Goal: Navigation & Orientation: Find specific page/section

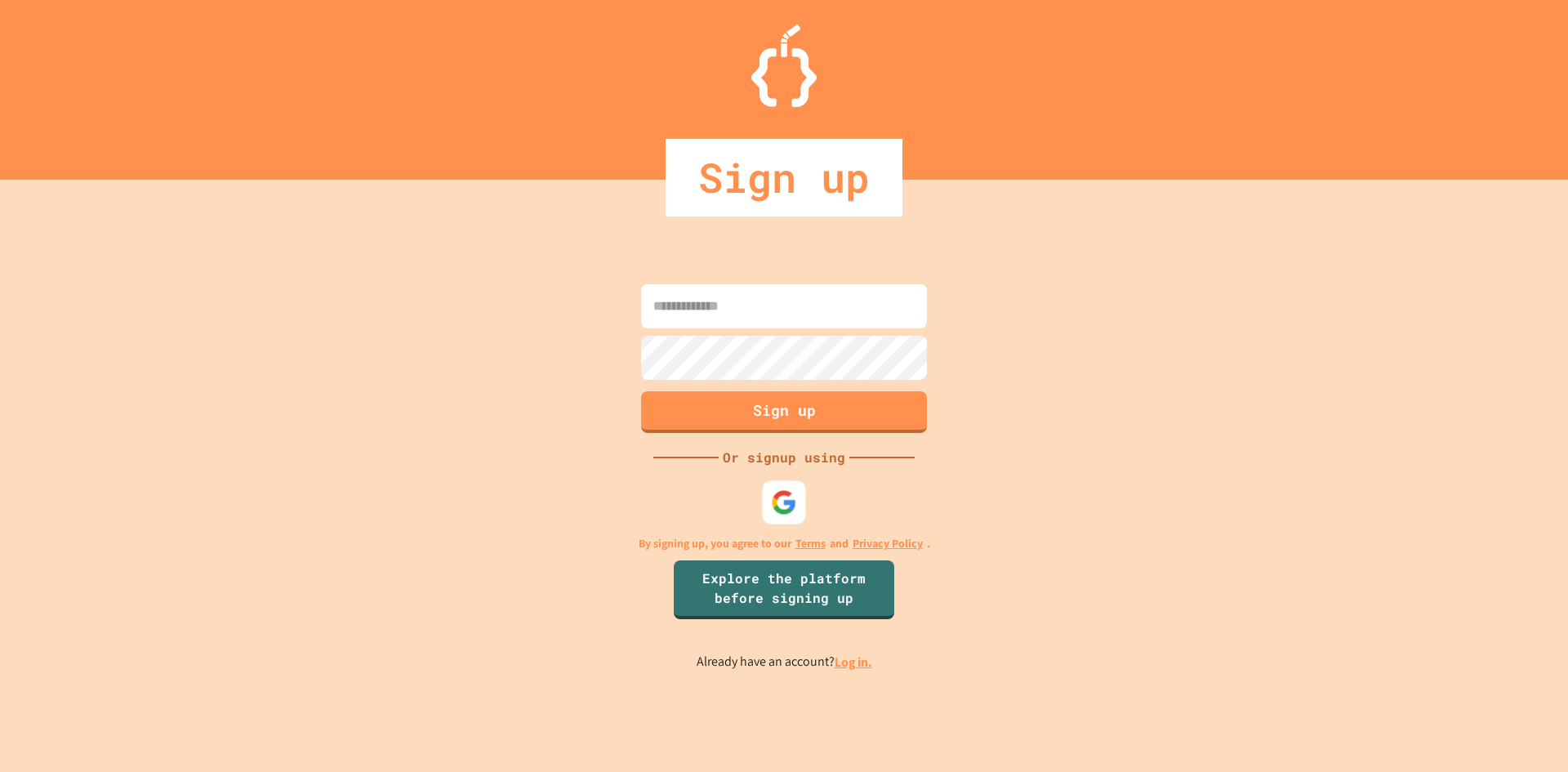
click at [779, 508] on img at bounding box center [784, 502] width 26 height 26
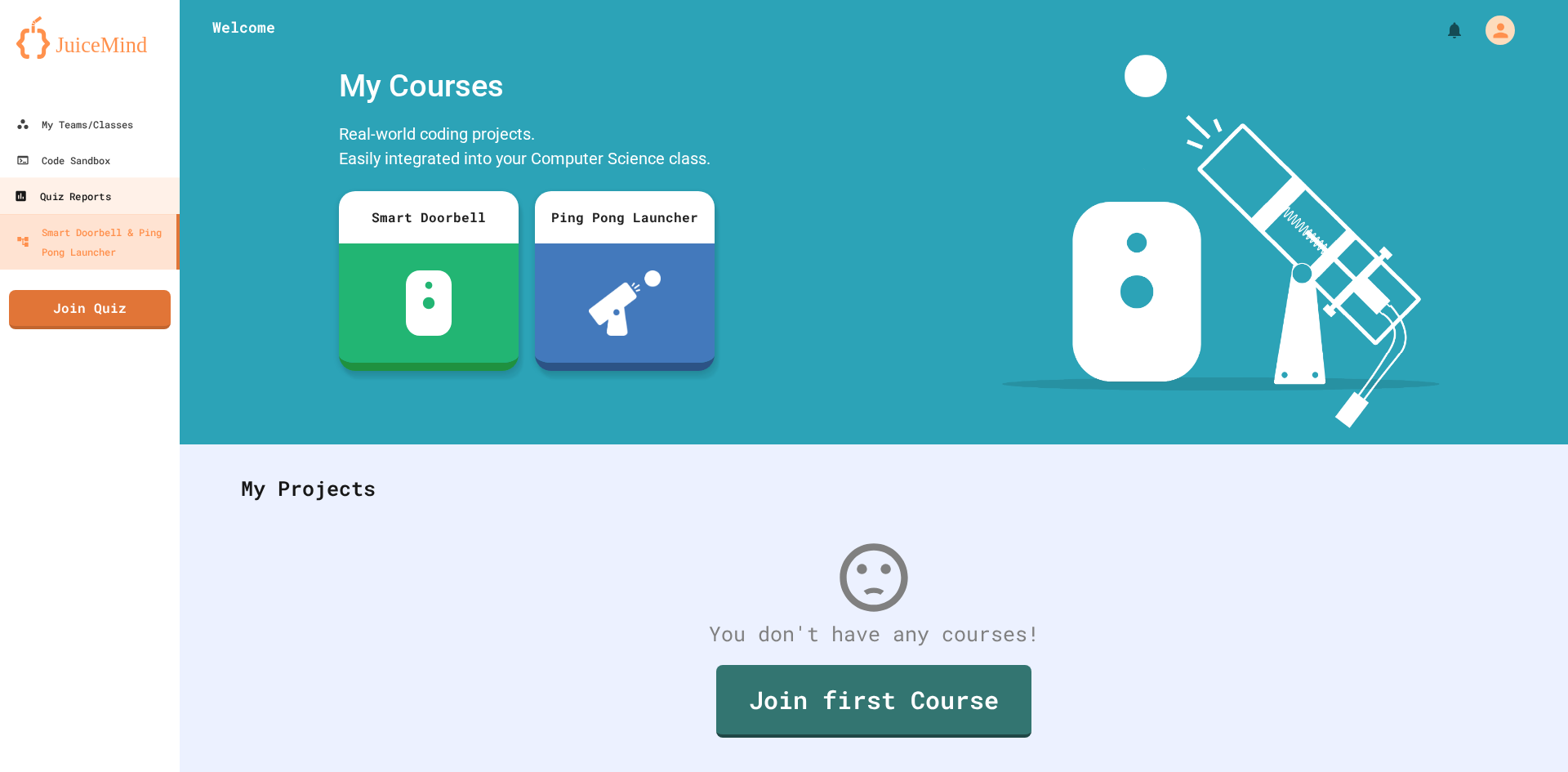
click at [101, 196] on div "Quiz Reports" at bounding box center [62, 196] width 96 height 20
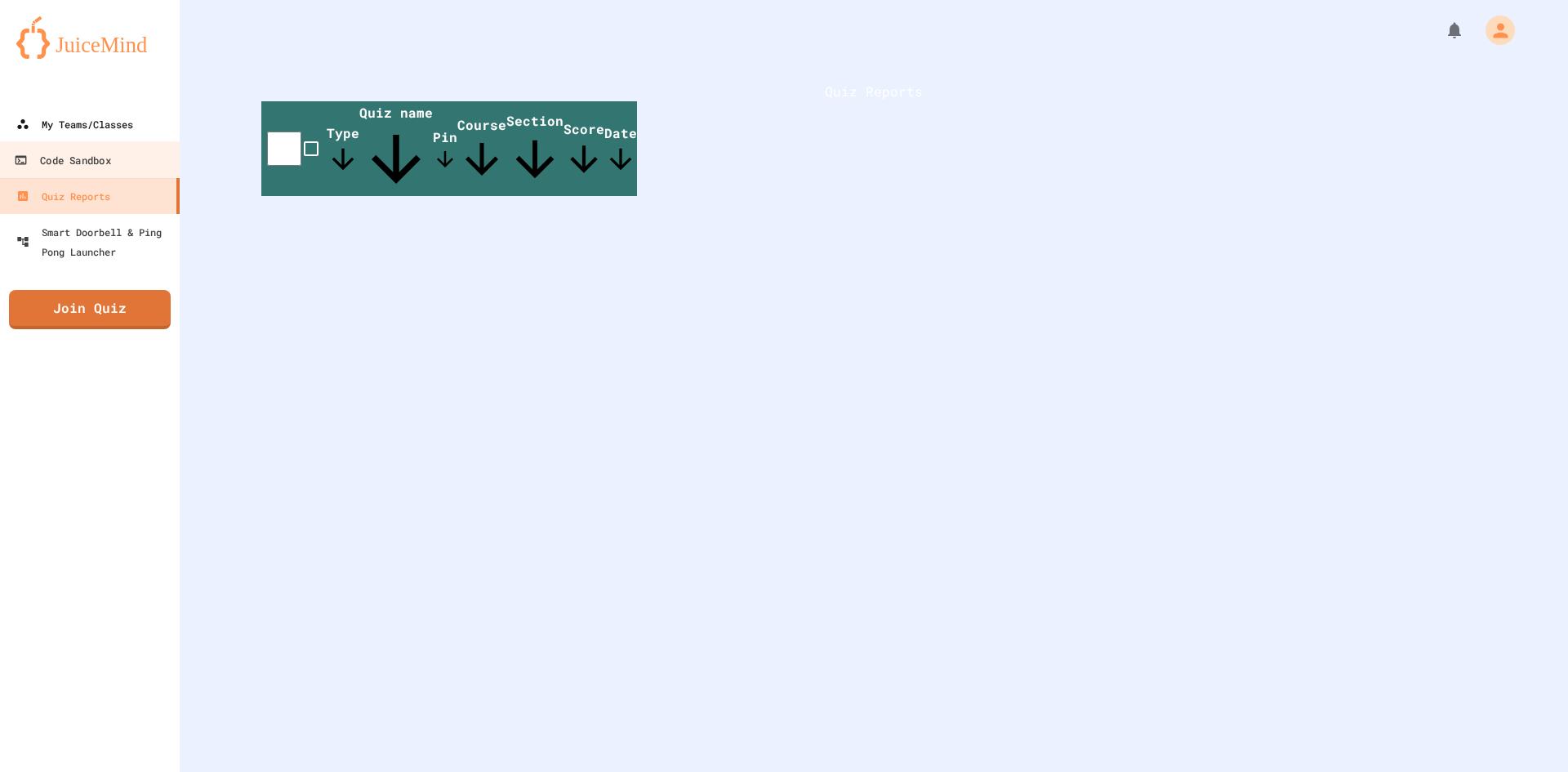
click at [99, 130] on div "My Teams/Classes" at bounding box center [75, 125] width 116 height 20
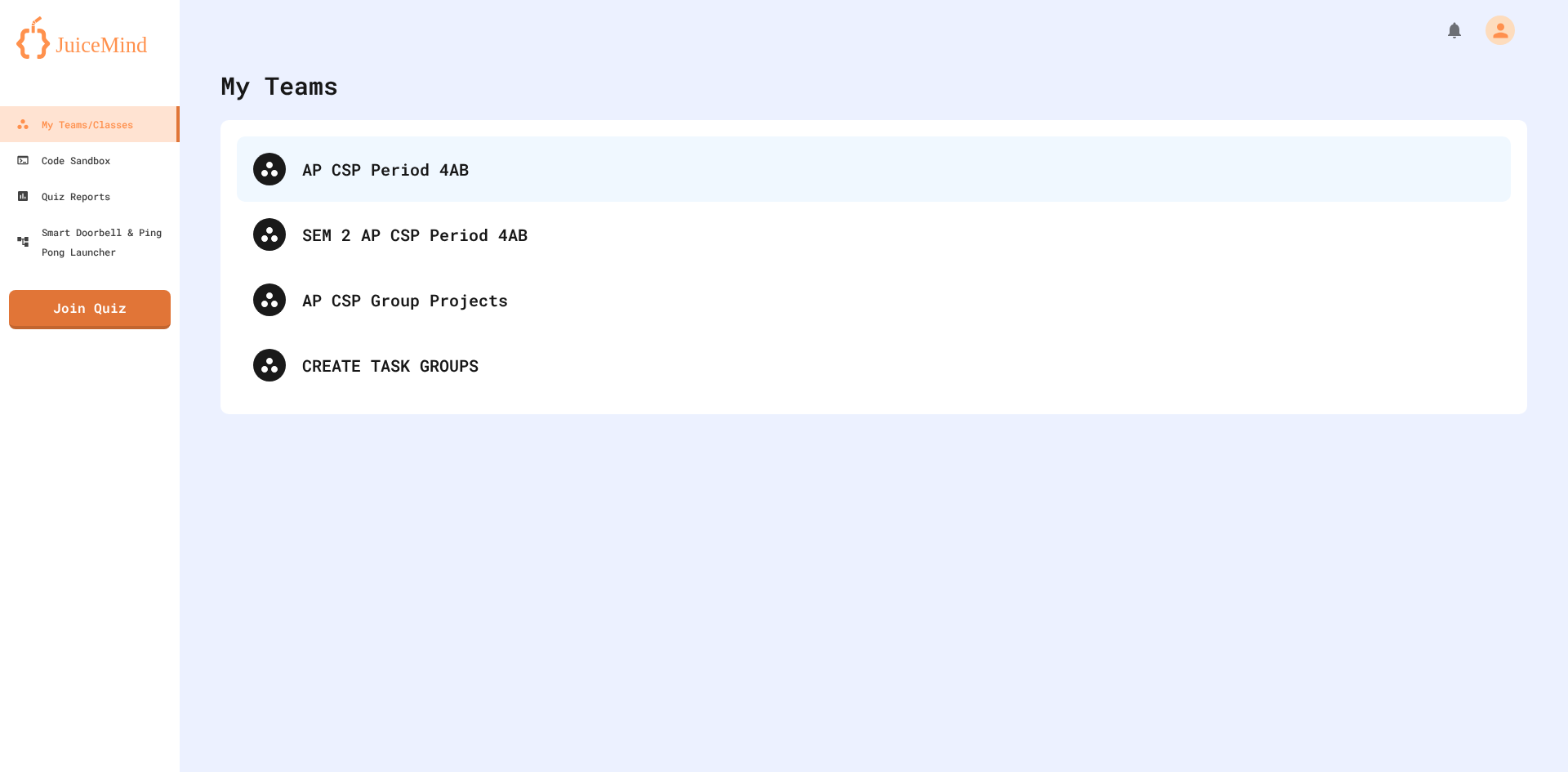
click at [391, 171] on div "AP CSP Period 4AB" at bounding box center [898, 168] width 1192 height 25
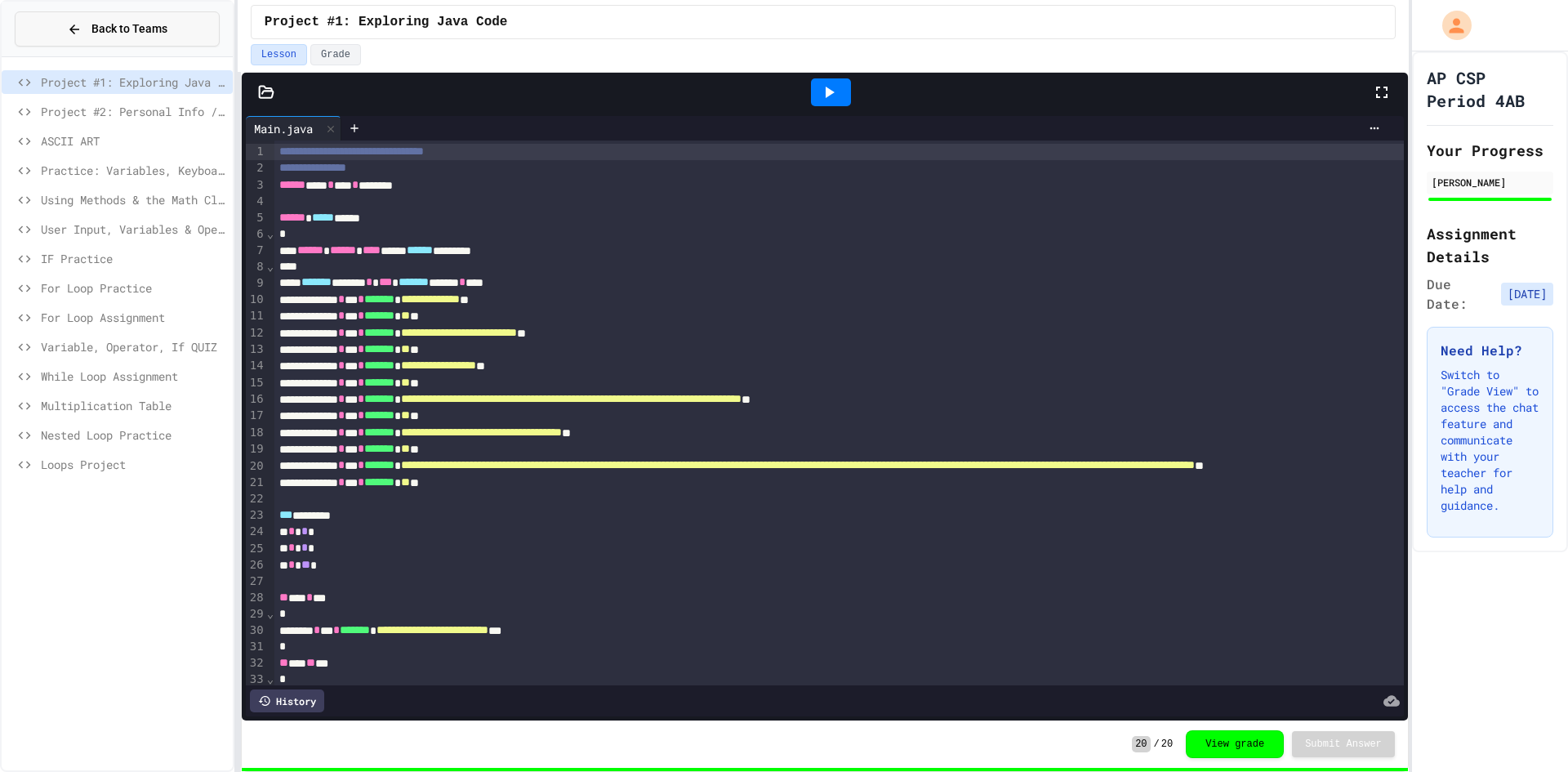
click at [58, 17] on button "Back to Teams" at bounding box center [116, 29] width 205 height 35
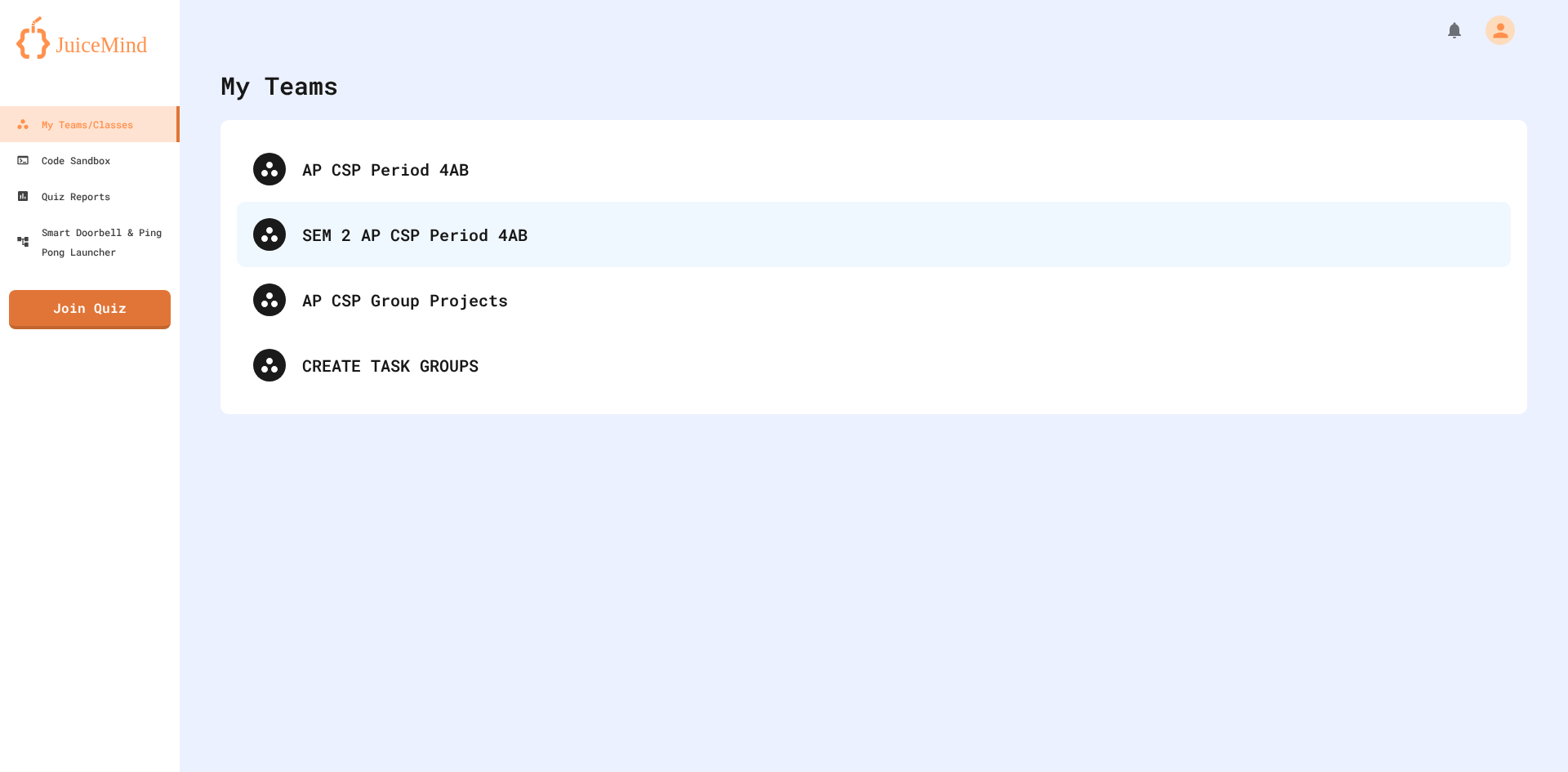
click at [363, 245] on div "SEM 2 AP CSP Period 4AB" at bounding box center [898, 234] width 1192 height 25
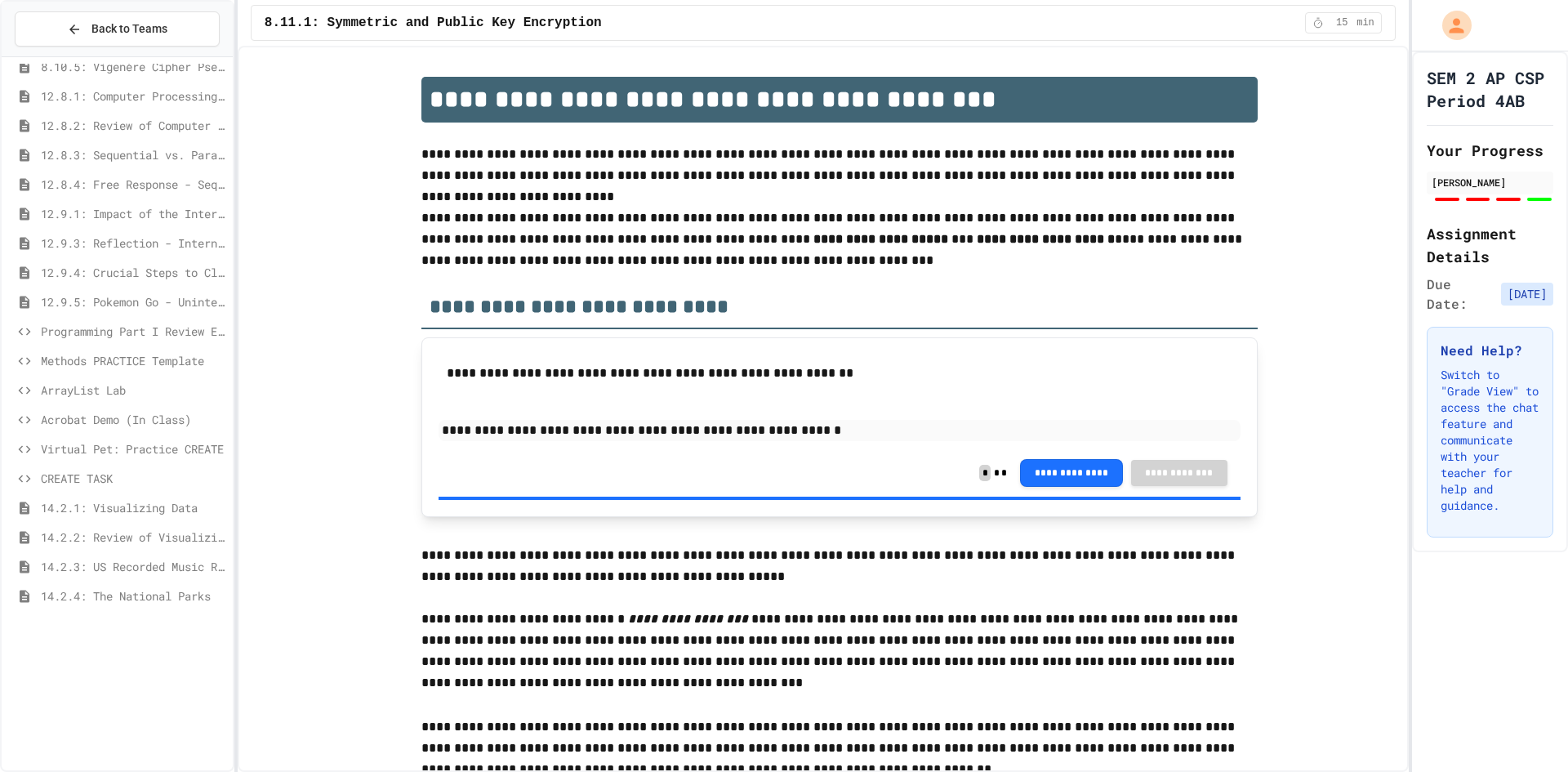
scroll to position [58, 0]
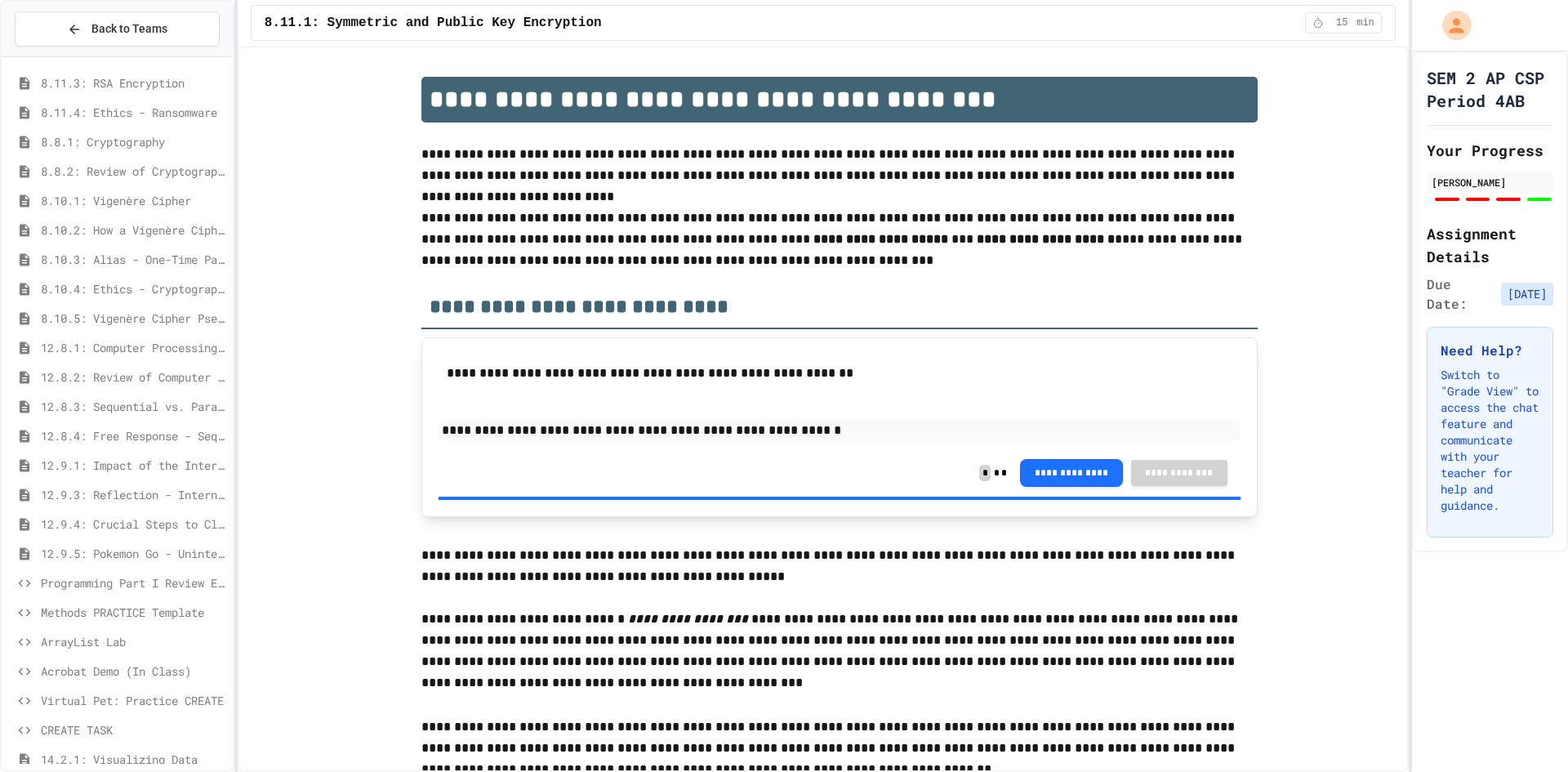
click at [131, 645] on span "ArrayList Lab" at bounding box center [134, 641] width 186 height 17
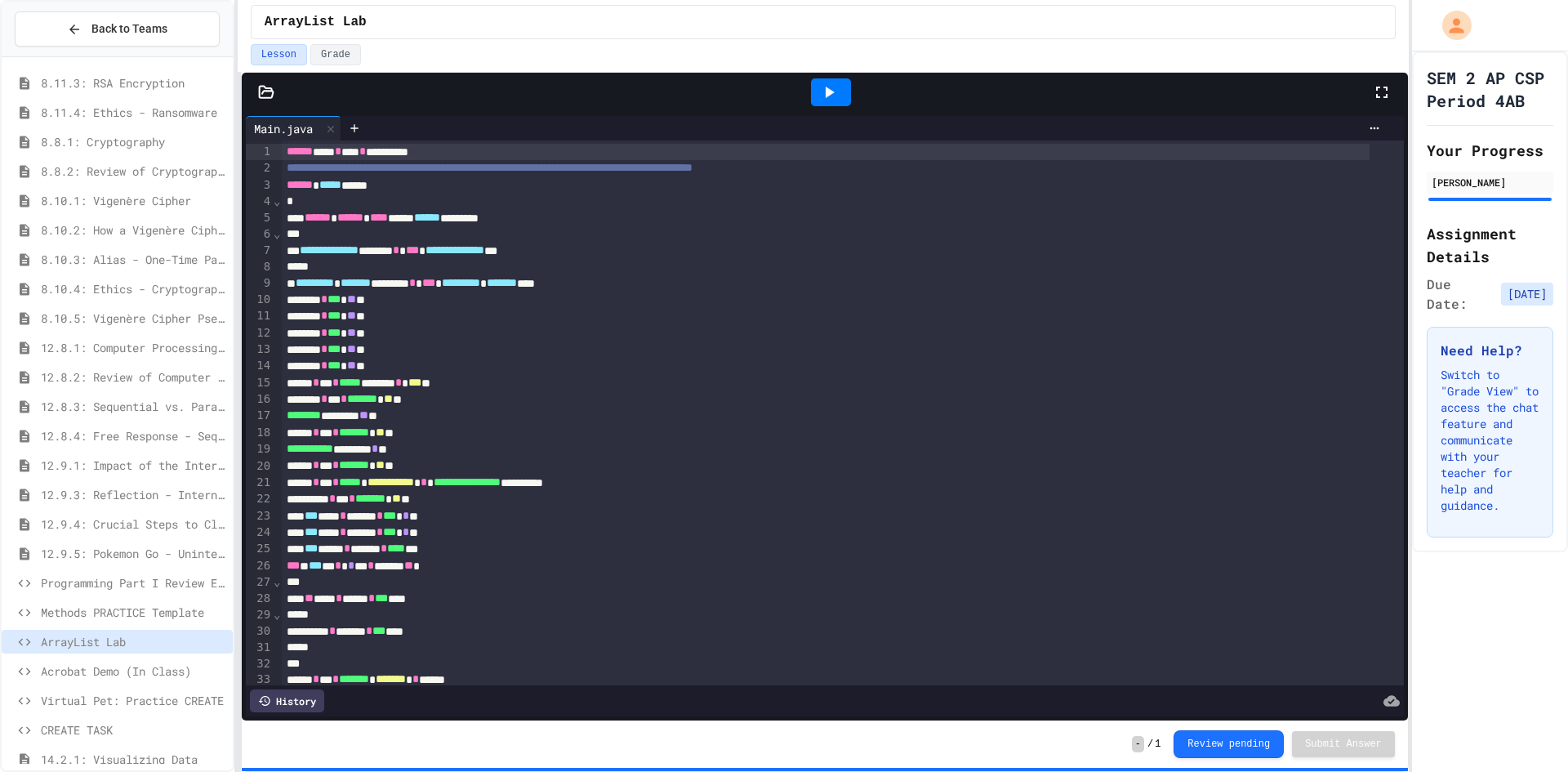
click at [126, 612] on span "Methods PRACTICE Template" at bounding box center [134, 612] width 186 height 17
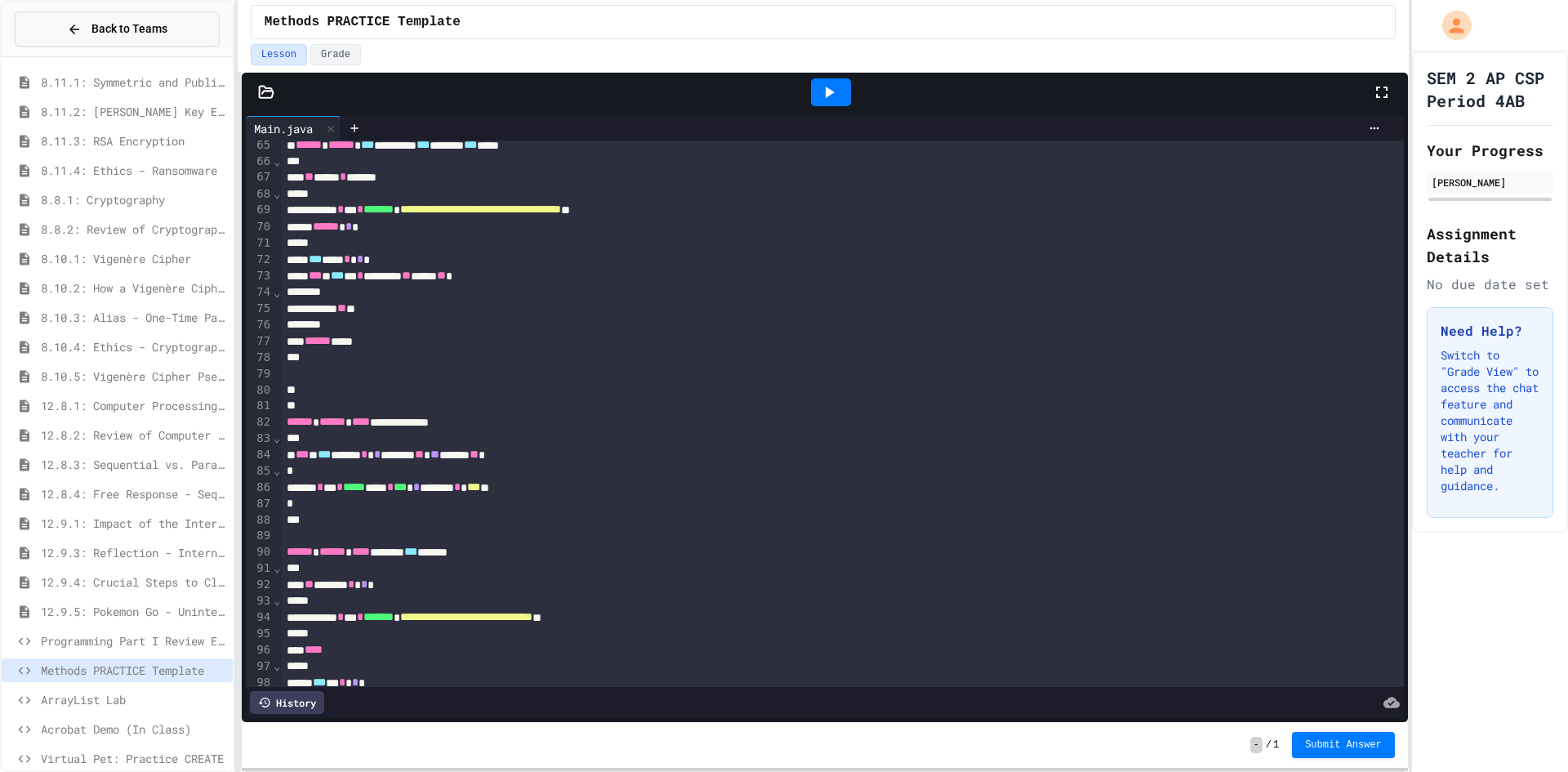
click at [140, 34] on span "Back to Teams" at bounding box center [130, 28] width 76 height 17
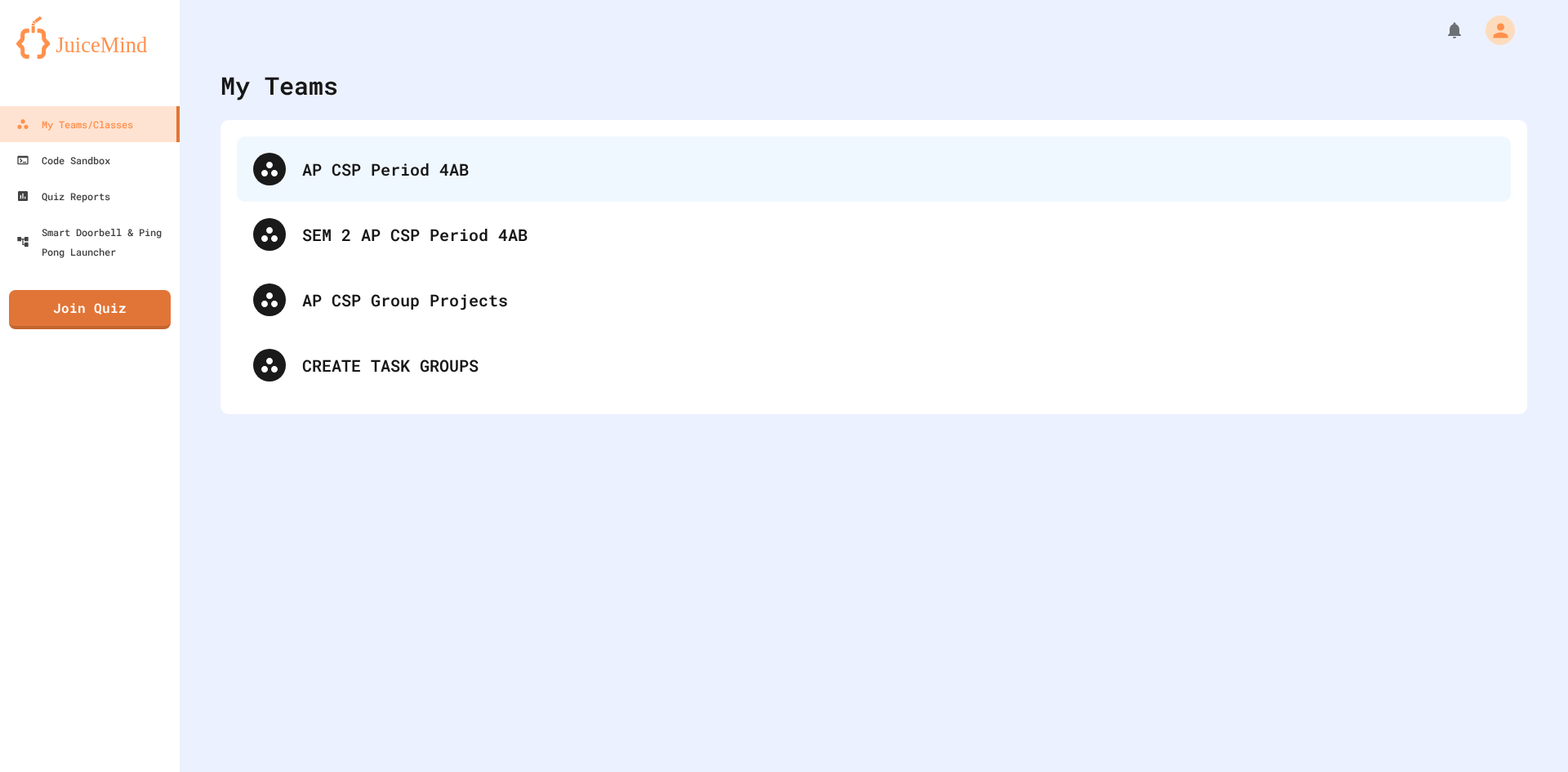
click at [420, 175] on div "AP CSP Period 4AB" at bounding box center [898, 168] width 1192 height 25
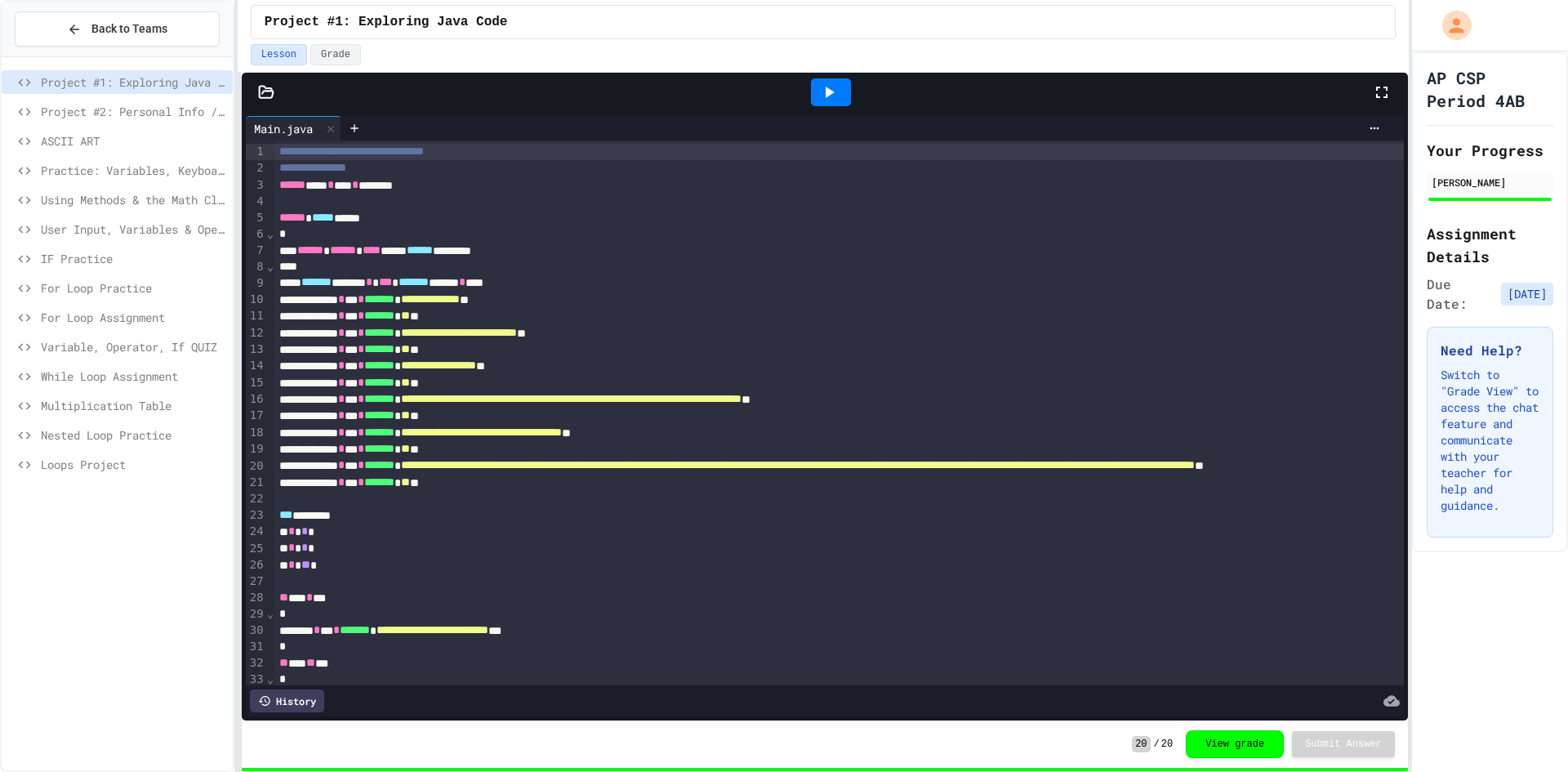
click at [77, 452] on div "Loops Project" at bounding box center [117, 464] width 231 height 24
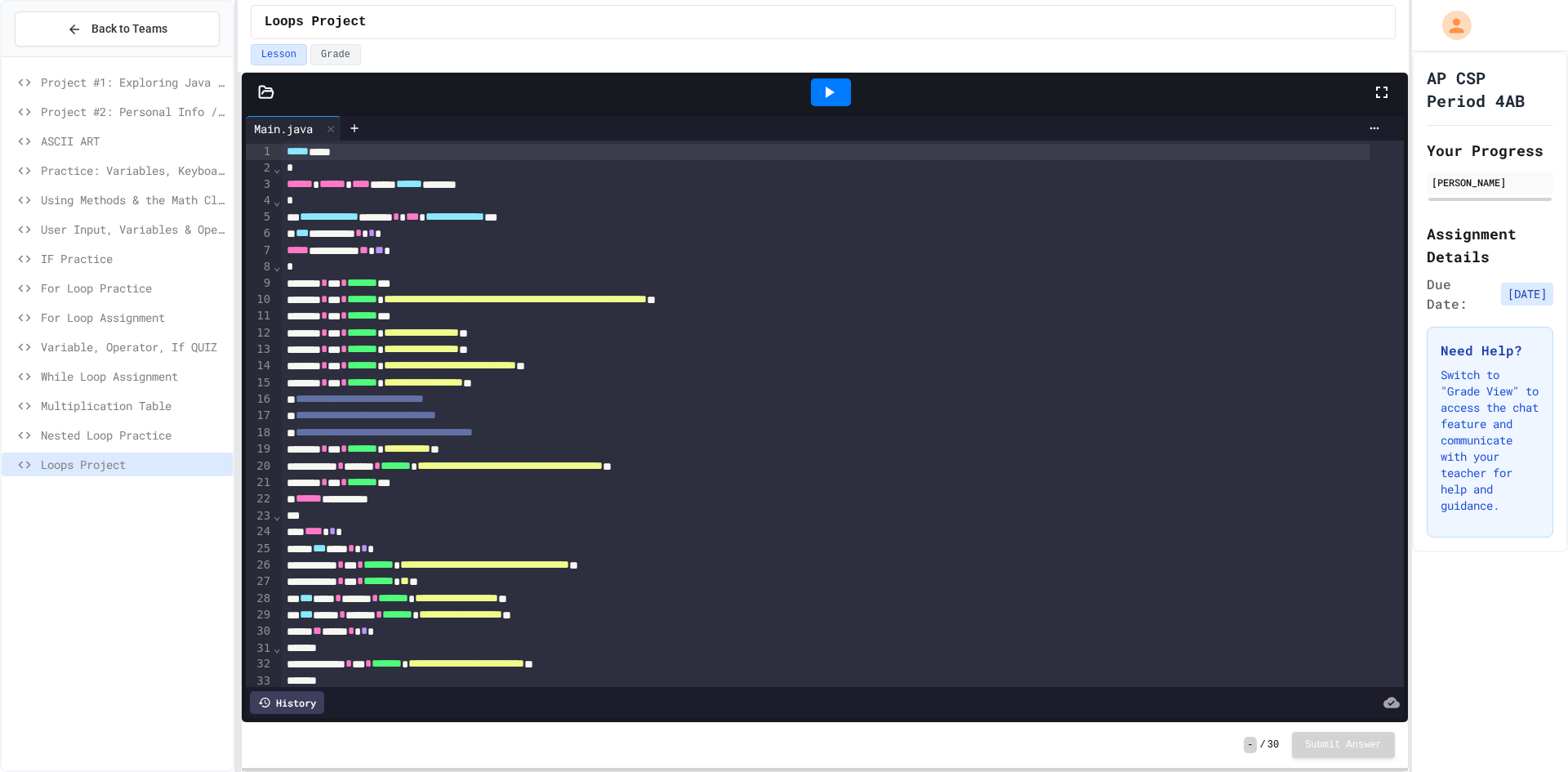
click at [129, 442] on span "Nested Loop Practice" at bounding box center [134, 435] width 186 height 17
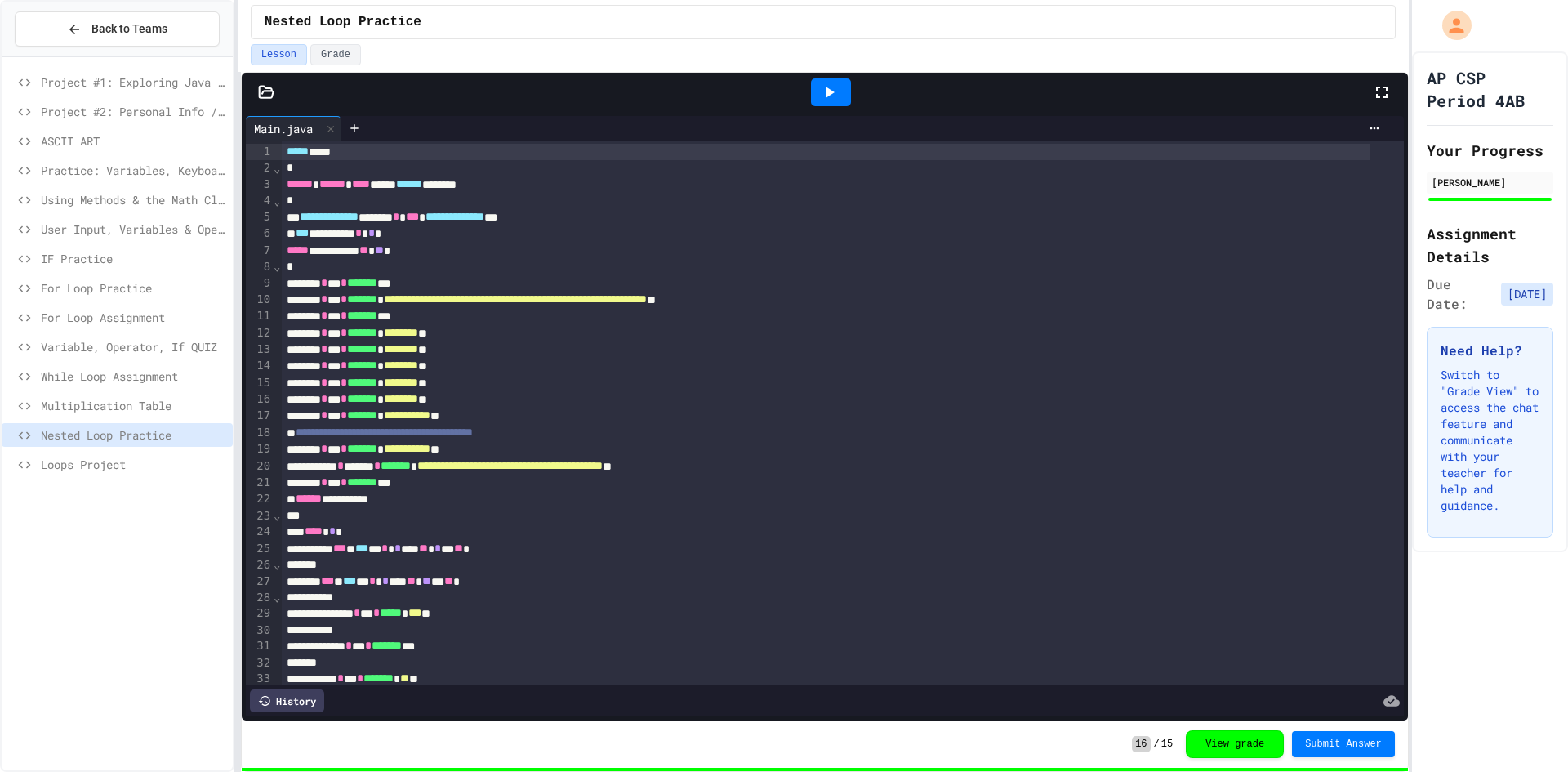
click at [129, 405] on span "Multiplication Table" at bounding box center [134, 405] width 186 height 17
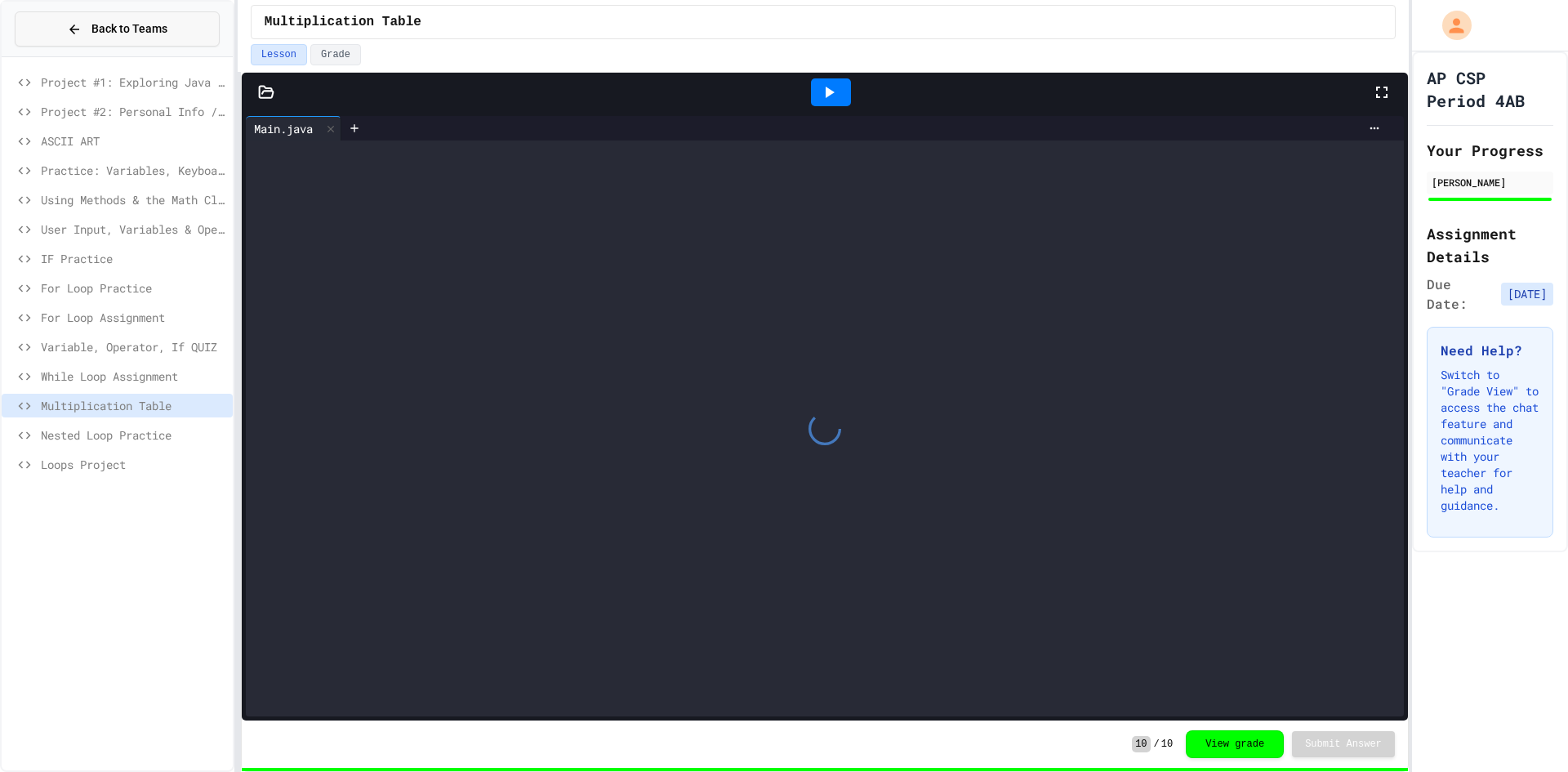
click at [133, 34] on span "Back to Teams" at bounding box center [130, 28] width 76 height 17
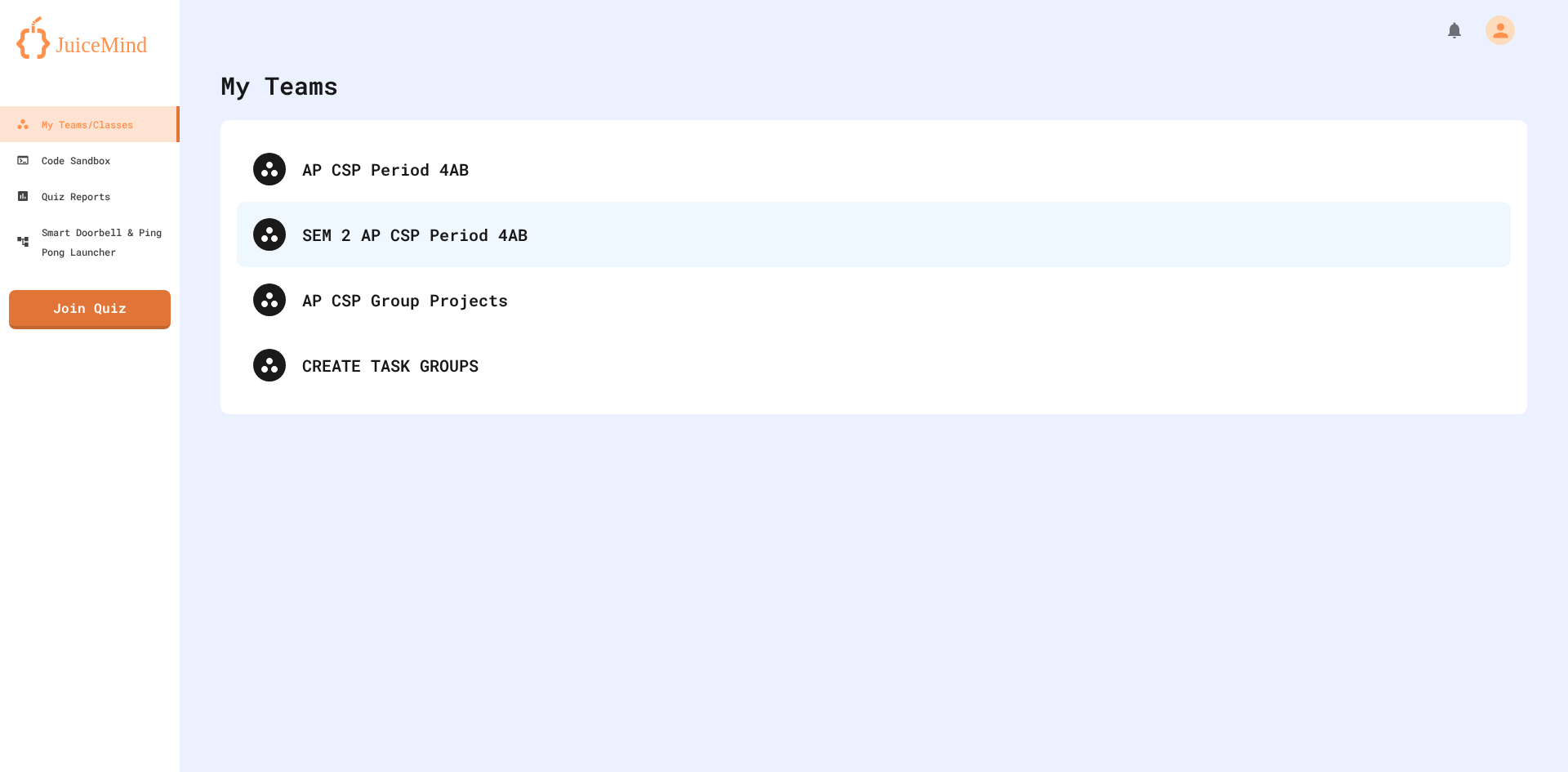
click at [365, 218] on div "SEM 2 AP CSP Period 4AB" at bounding box center [873, 235] width 1274 height 65
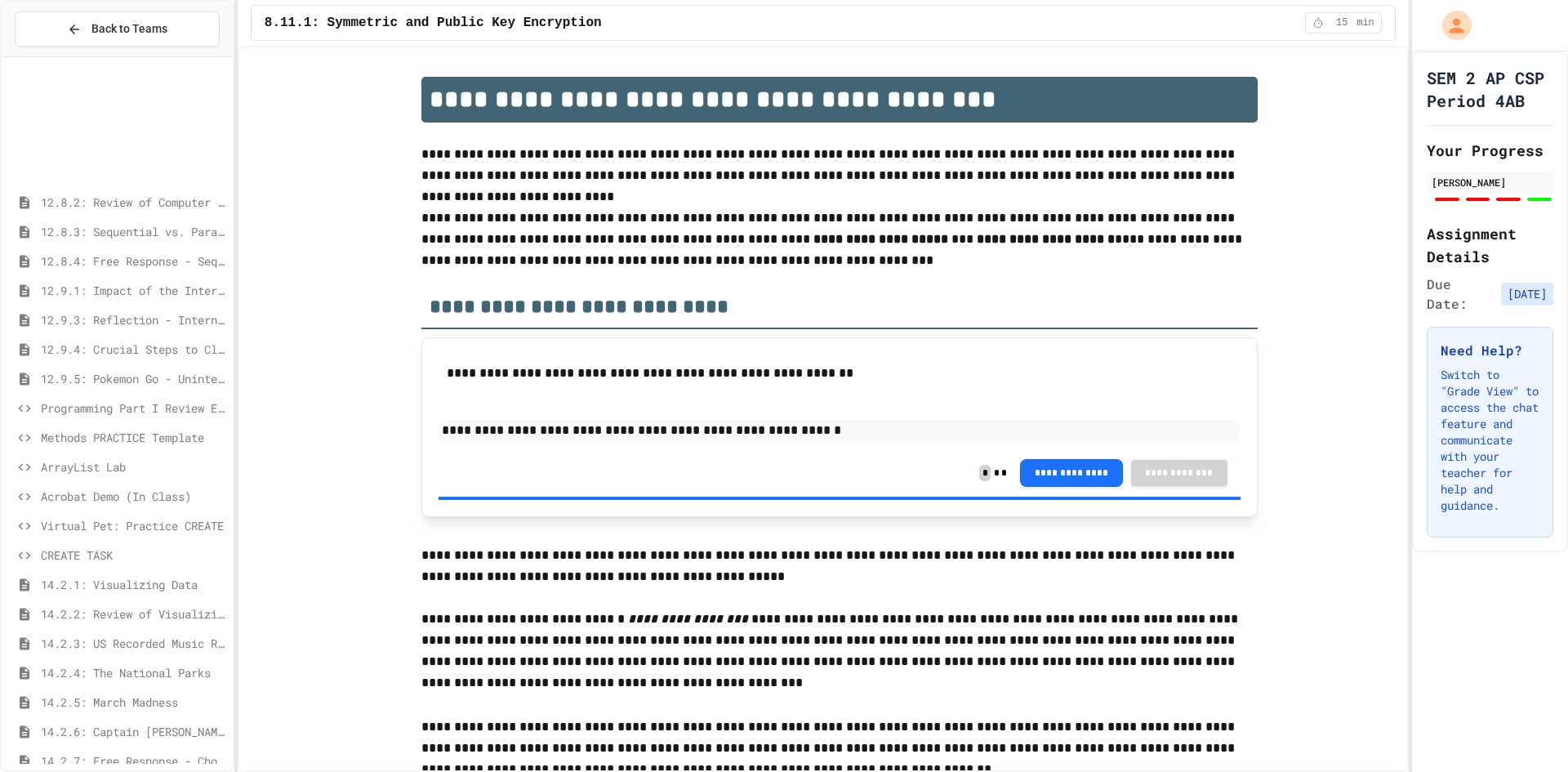
scroll to position [490, 0]
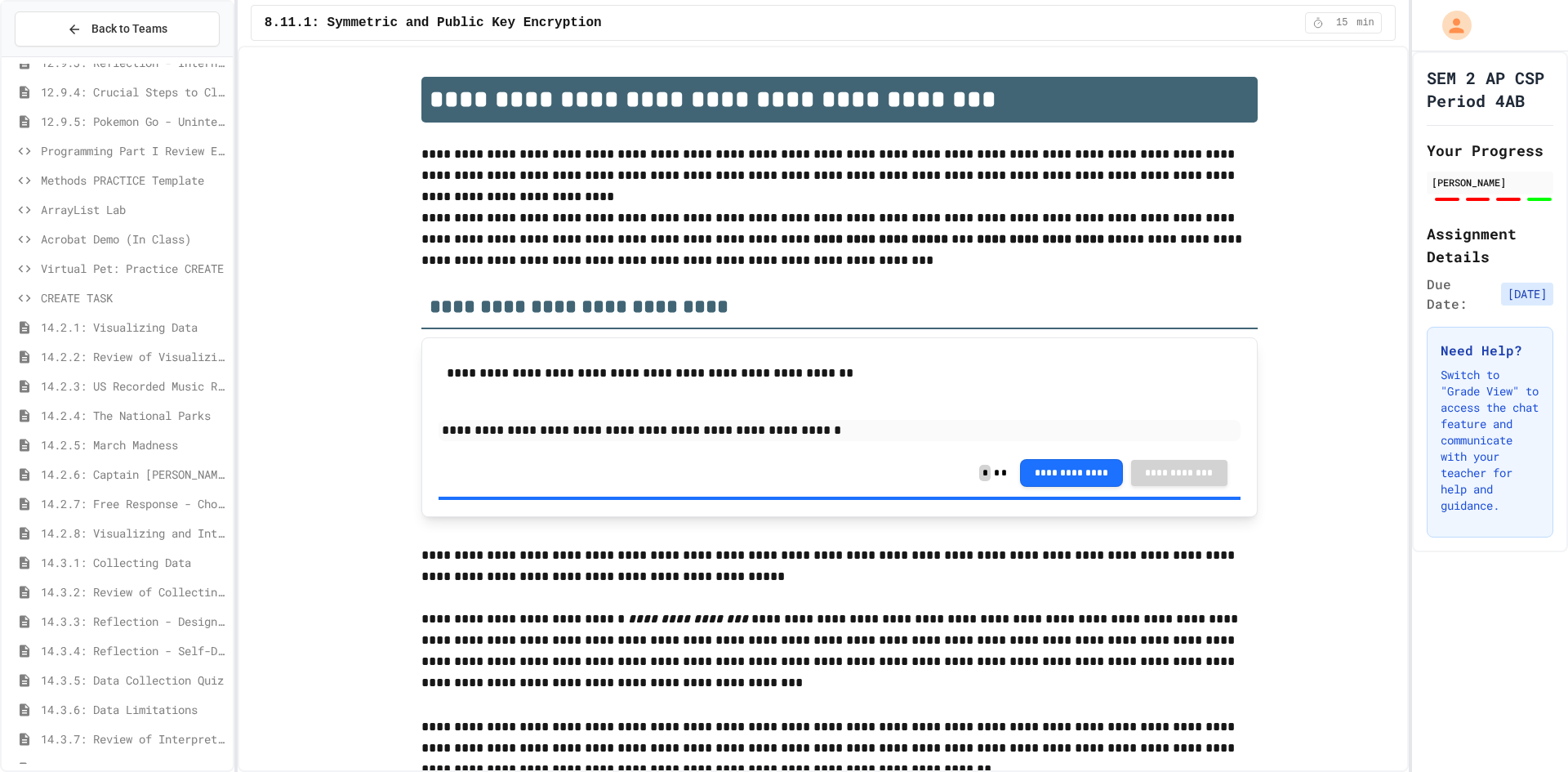
click at [117, 267] on span "Virtual Pet: Practice CREATE" at bounding box center [134, 268] width 186 height 17
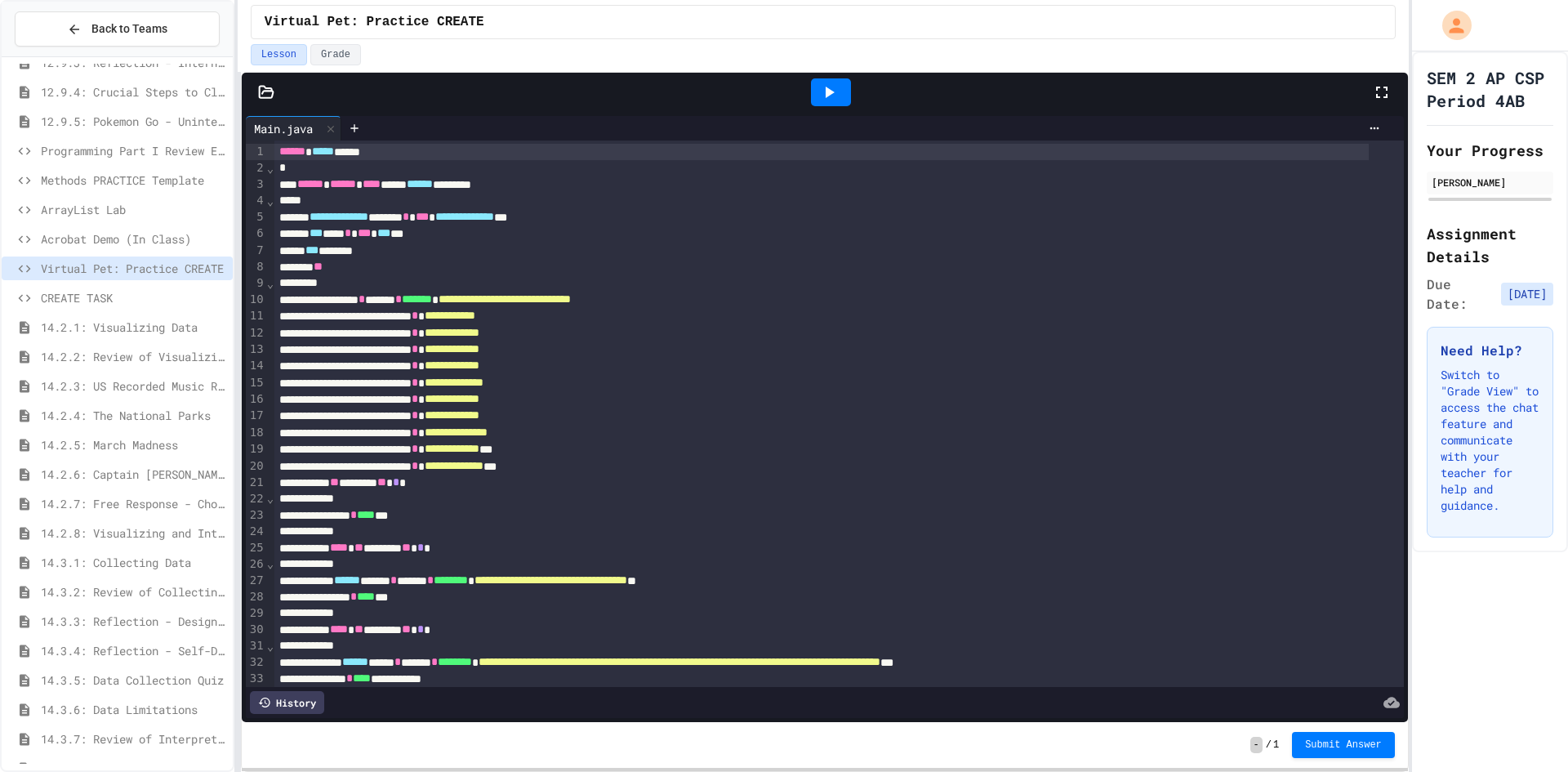
click at [116, 228] on div "Acrobat Demo (In Class)" at bounding box center [117, 239] width 231 height 24
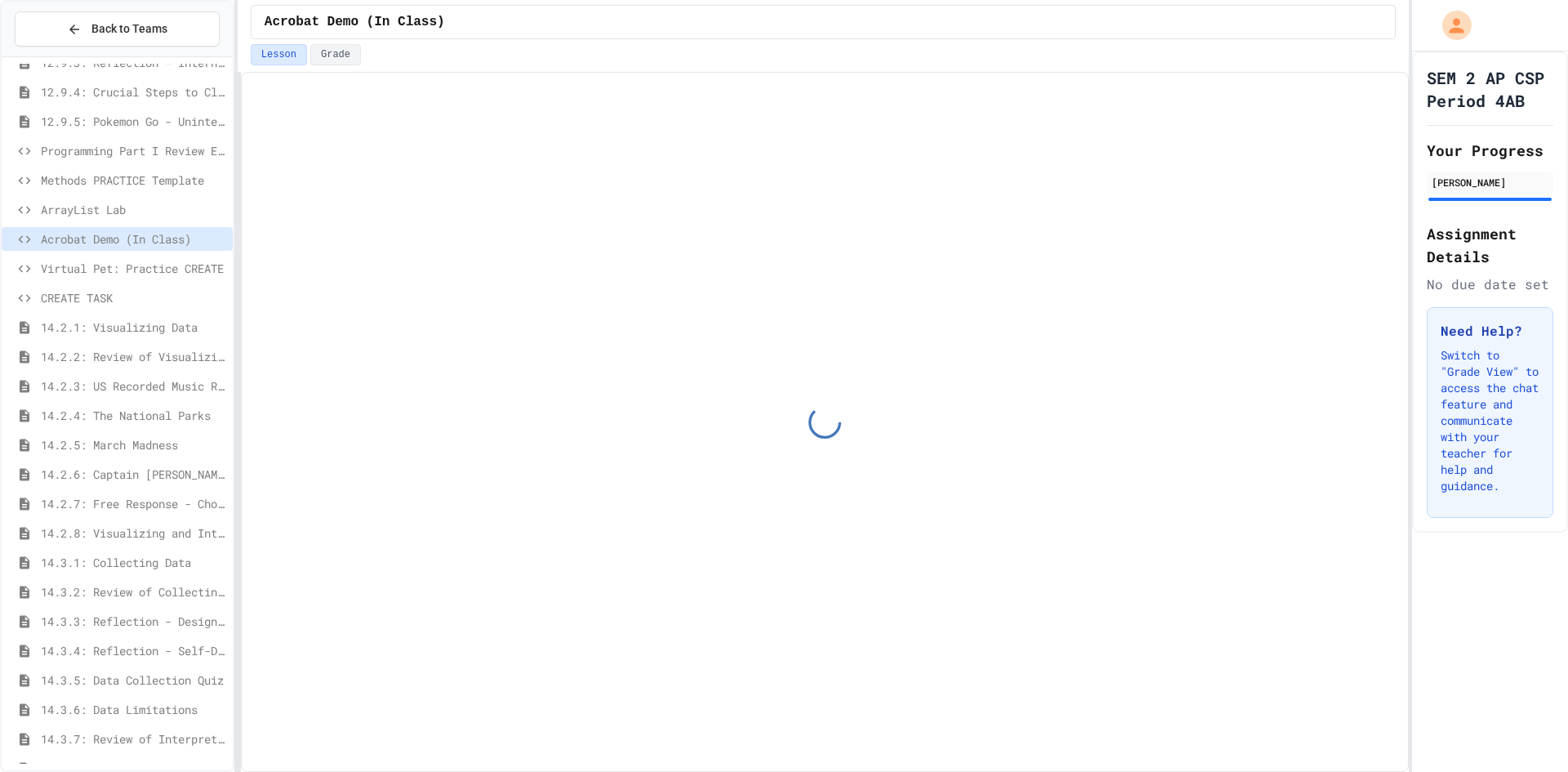
click at [126, 205] on span "ArrayList Lab" at bounding box center [134, 209] width 186 height 17
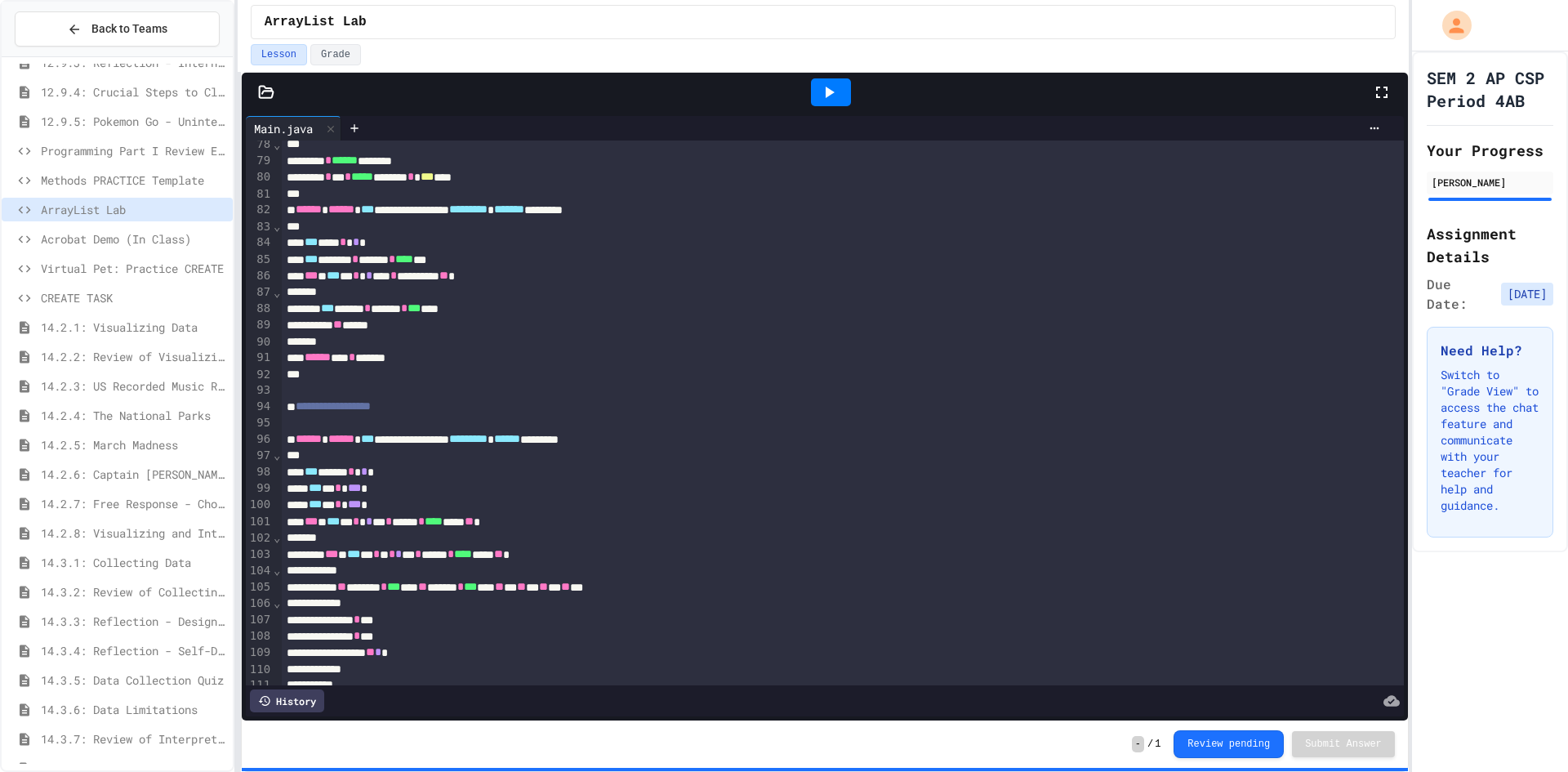
scroll to position [1551, 0]
